Goal: Task Accomplishment & Management: Use online tool/utility

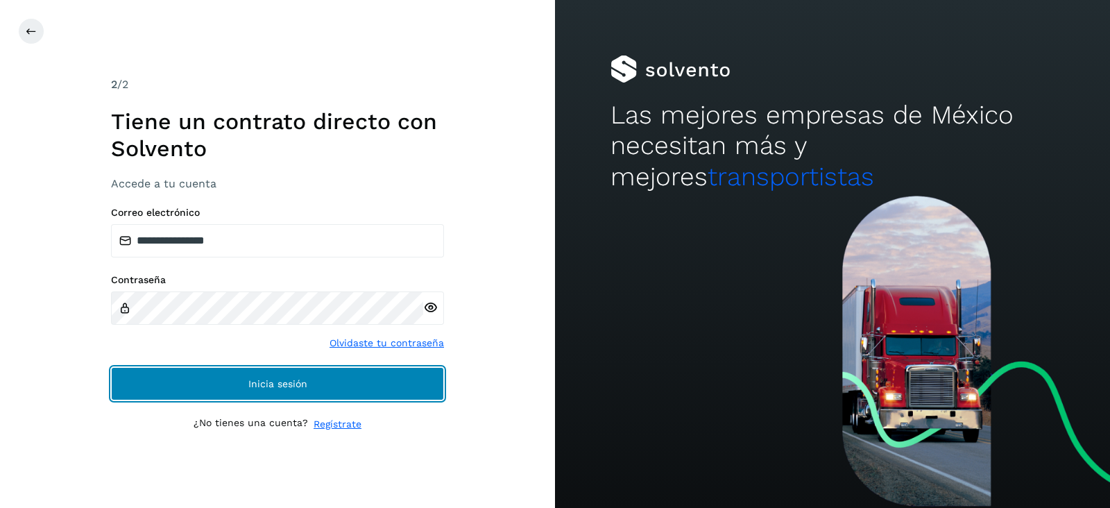
click at [223, 382] on button "Inicia sesión" at bounding box center [277, 383] width 333 height 33
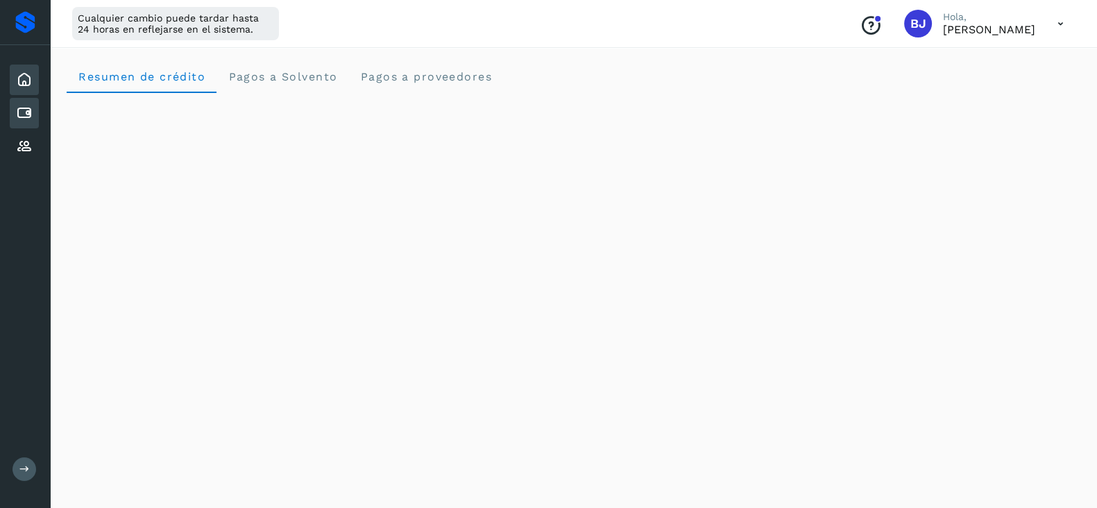
click at [17, 126] on div "Cuentas por pagar" at bounding box center [24, 113] width 29 height 31
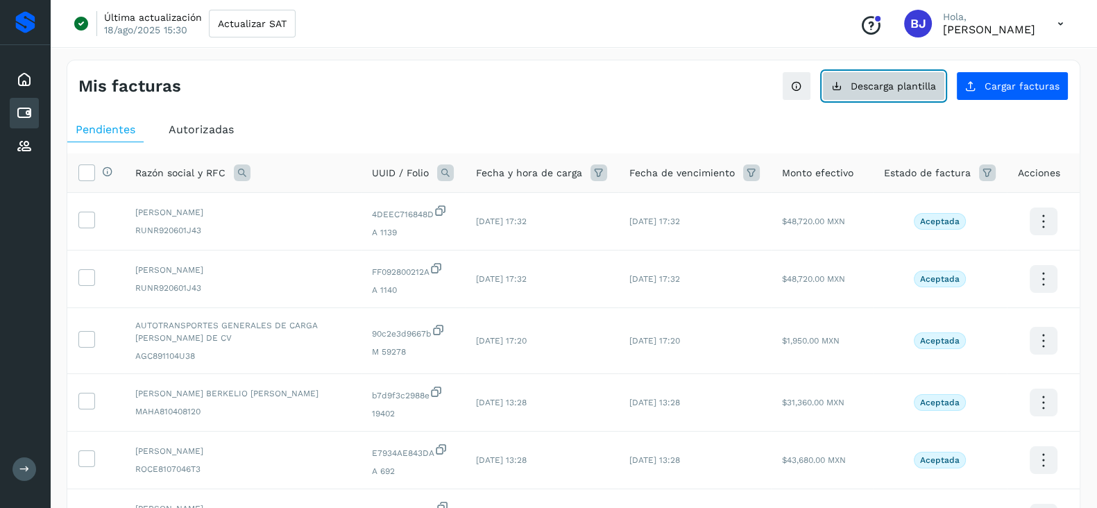
click at [894, 81] on span "Descarga plantilla" at bounding box center [893, 86] width 85 height 10
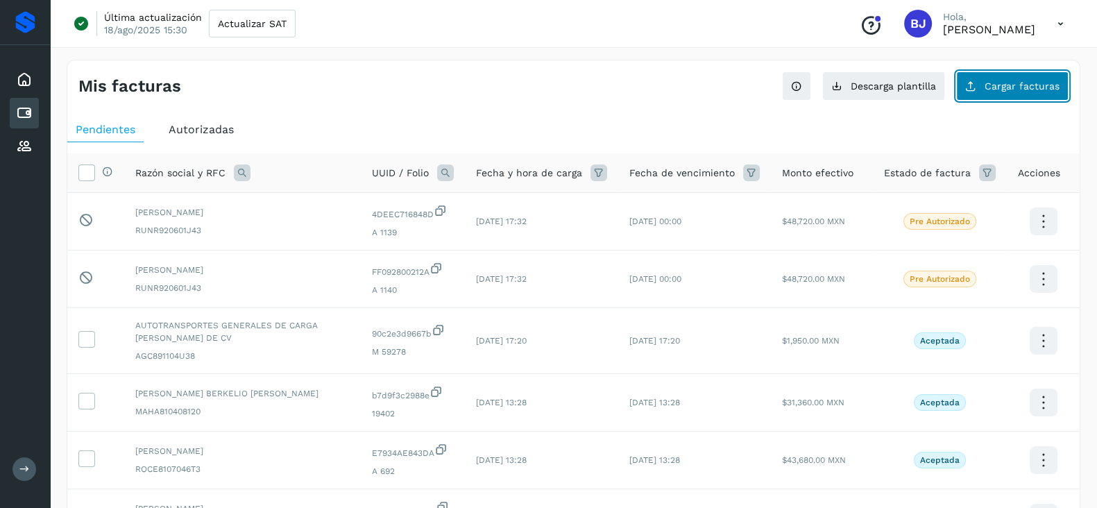
click at [1002, 81] on span "Cargar facturas" at bounding box center [1021, 86] width 75 height 10
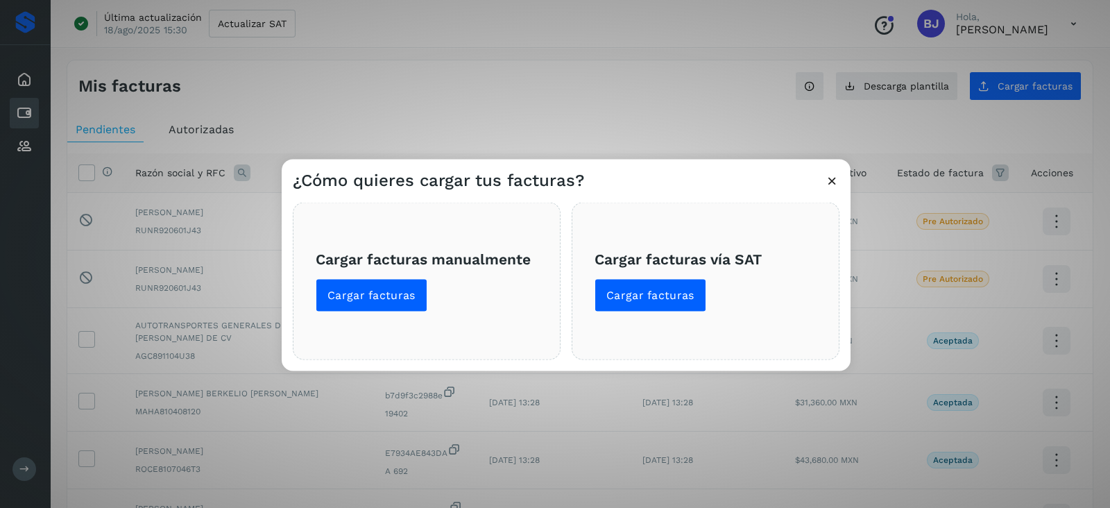
click at [447, 246] on div "Cargar facturas manualmente Cargar facturas" at bounding box center [427, 281] width 268 height 157
click at [311, 310] on div "Cargar facturas manualmente Cargar facturas" at bounding box center [427, 281] width 268 height 157
click at [343, 290] on span "Cargar facturas" at bounding box center [371, 295] width 88 height 15
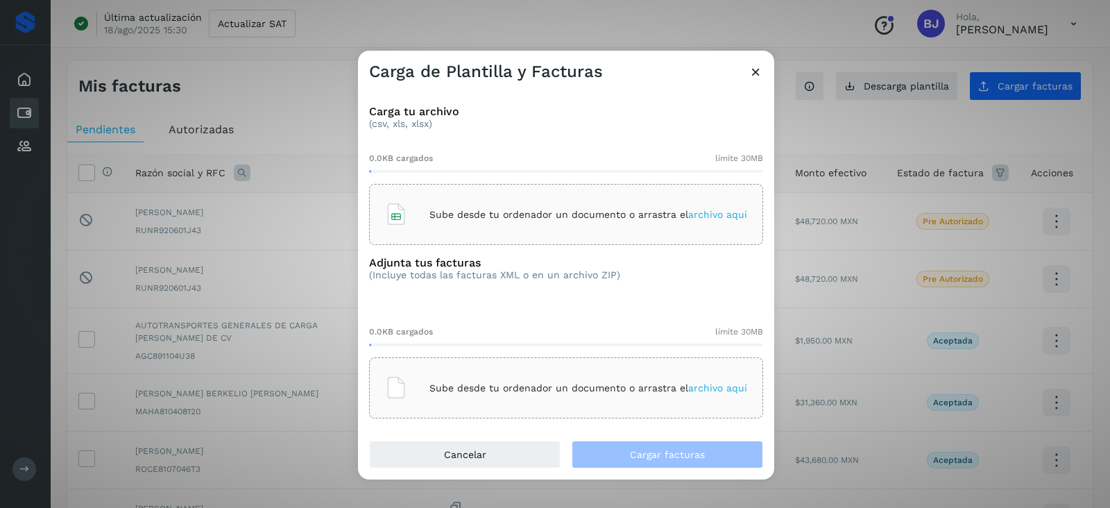
click at [537, 246] on div "Carga tu archivo (csv, xls, xlsx) 0.0KB cargados límite 30MB Sube desde tu orde…" at bounding box center [566, 262] width 416 height 358
click at [531, 222] on div "Sube desde tu ordenador un documento o arrastra el archivo aquí" at bounding box center [566, 214] width 362 height 37
click at [443, 360] on div "Sube desde tu ordenador un documento o arrastra el archivo aquí" at bounding box center [566, 387] width 394 height 61
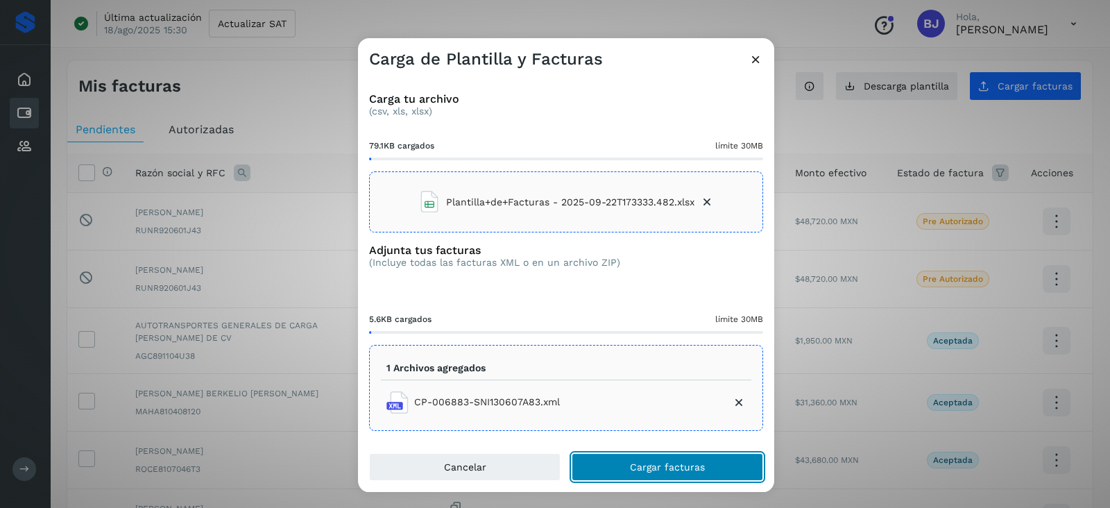
click at [630, 468] on button "Cargar facturas" at bounding box center [667, 467] width 191 height 28
